Goal: Task Accomplishment & Management: Use online tool/utility

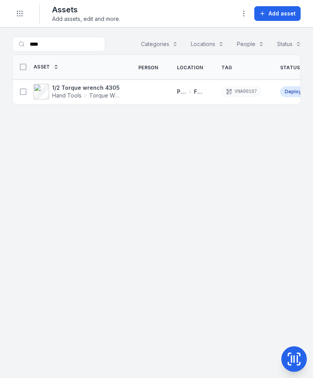
click at [19, 11] on circle "Toggle navigation" at bounding box center [19, 11] width 1 height 1
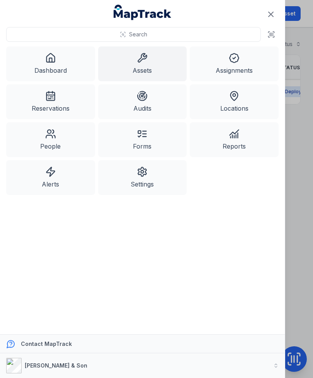
click at [55, 64] on link "Dashboard" at bounding box center [50, 63] width 89 height 35
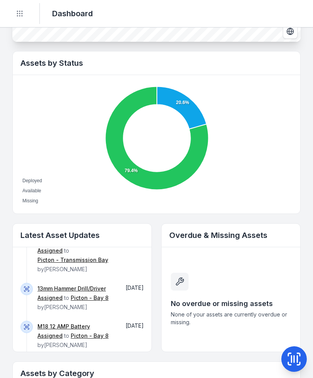
scroll to position [124, 0]
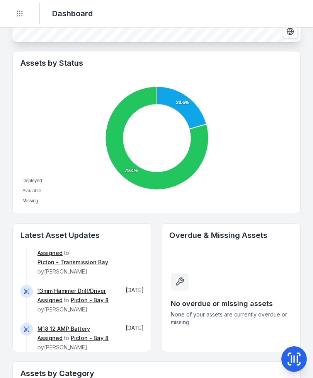
click at [16, 9] on button "Toggle Navigation" at bounding box center [19, 13] width 15 height 15
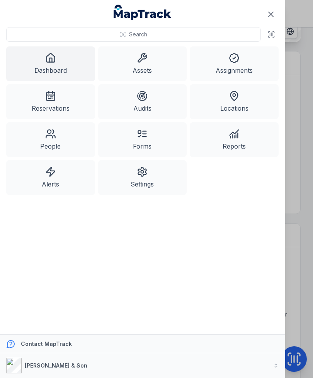
click at [241, 64] on link "Assignments" at bounding box center [234, 63] width 89 height 35
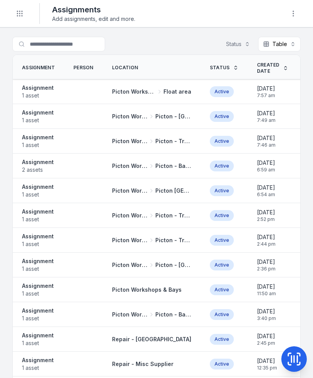
click at [53, 164] on strong "Assignment" at bounding box center [38, 162] width 32 height 8
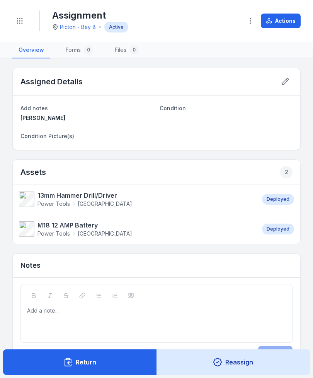
click at [287, 25] on button "Actions" at bounding box center [281, 21] width 40 height 15
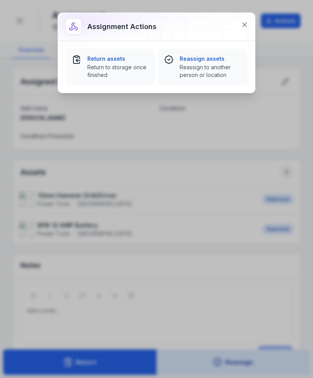
click at [120, 69] on span "Return to storage once finished" at bounding box center [117, 70] width 61 height 15
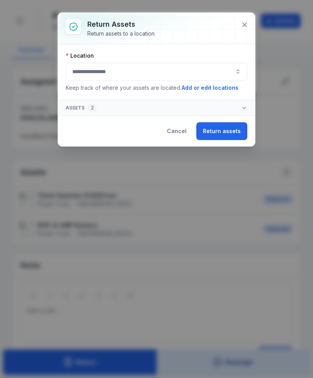
click at [185, 76] on button "button" at bounding box center [157, 72] width 182 height 18
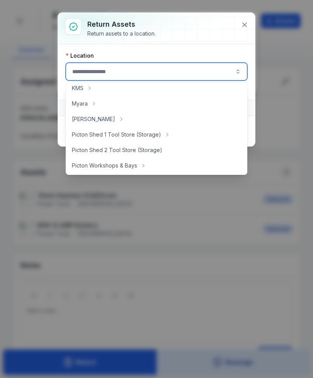
scroll to position [119, 0]
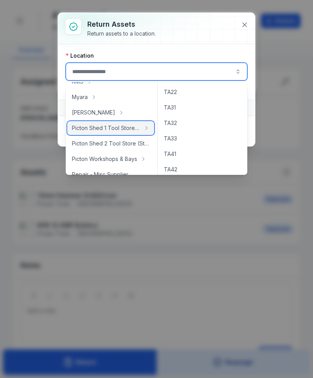
click at [129, 133] on div "Picton Shed 1 Tool Store (Storage)" at bounding box center [110, 128] width 87 height 14
type input "**********"
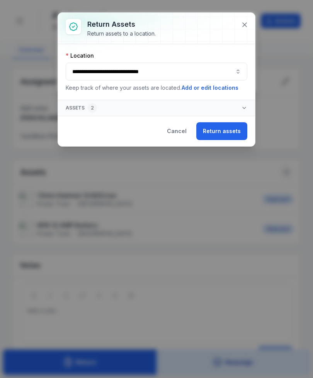
click at [227, 133] on button "Return assets" at bounding box center [221, 131] width 51 height 18
